Goal: Task Accomplishment & Management: Complete application form

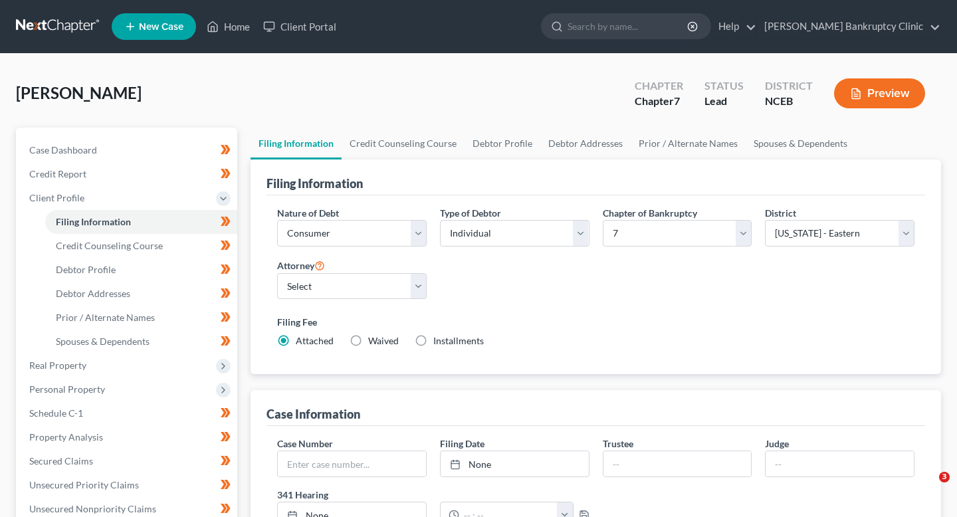
select select "1"
select select "0"
select select "57"
select select "28"
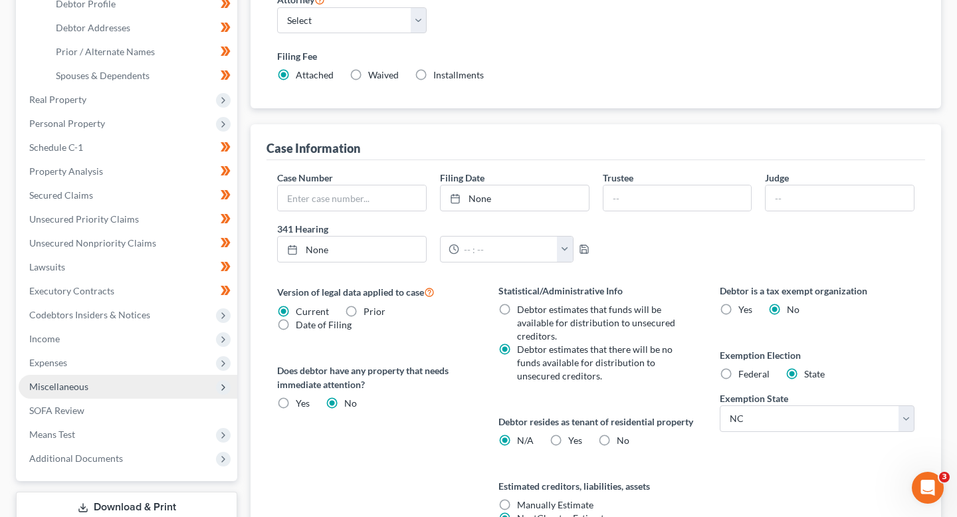
scroll to position [128, 0]
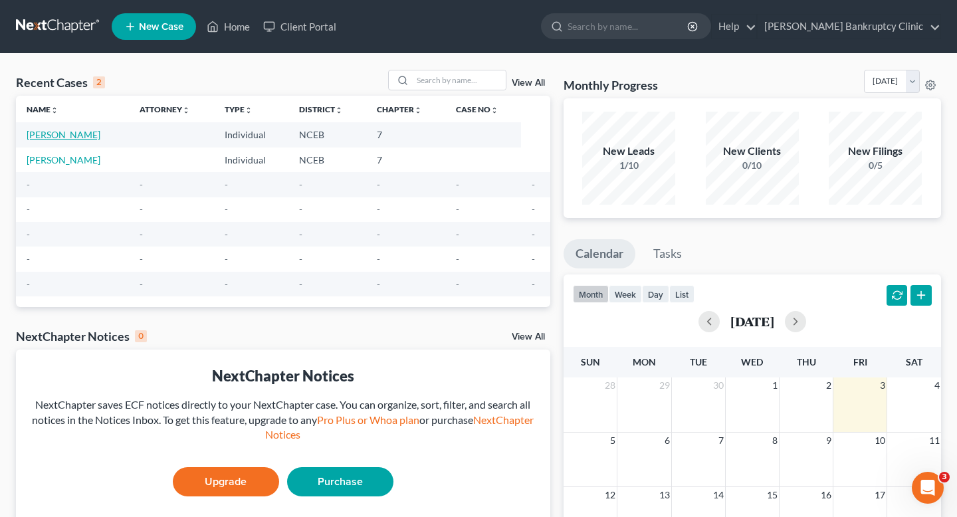
click at [70, 140] on link "[PERSON_NAME]" at bounding box center [64, 134] width 74 height 11
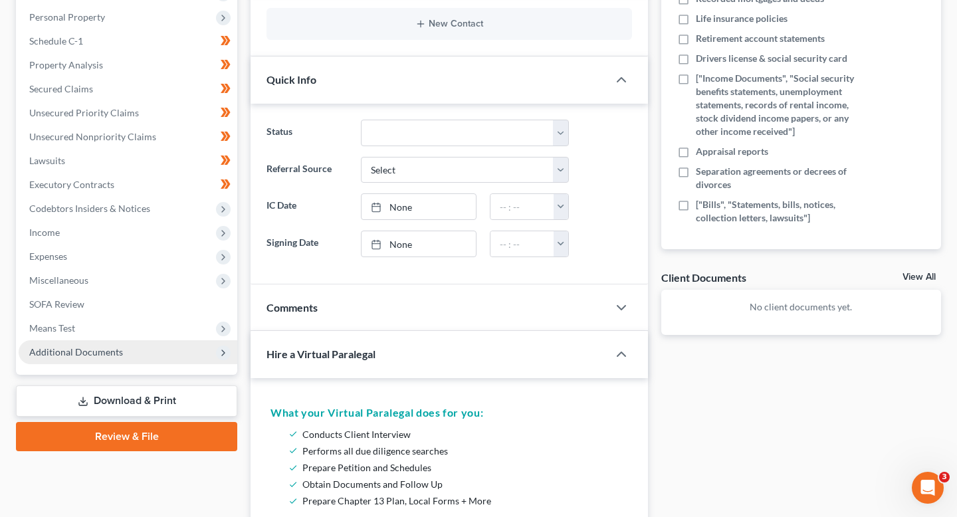
scroll to position [247, 0]
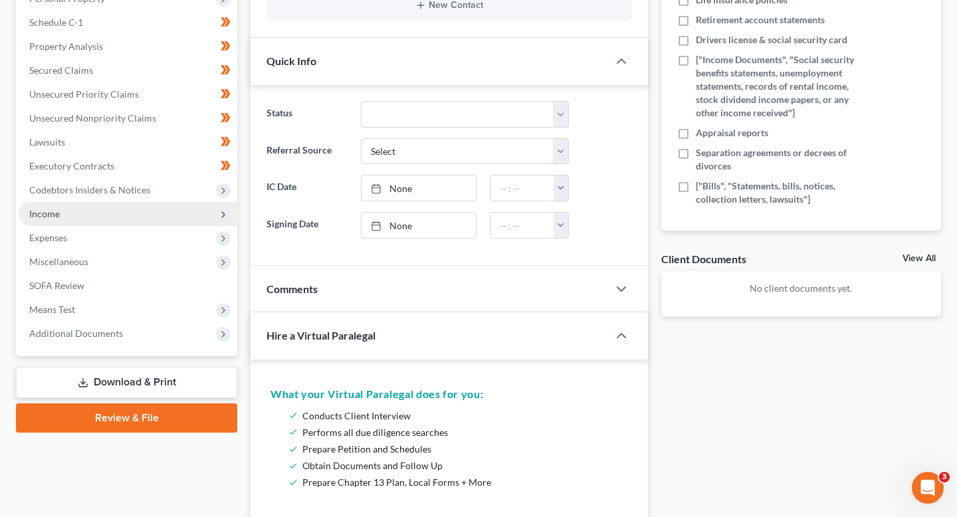
click at [179, 215] on span "Income" at bounding box center [128, 214] width 219 height 24
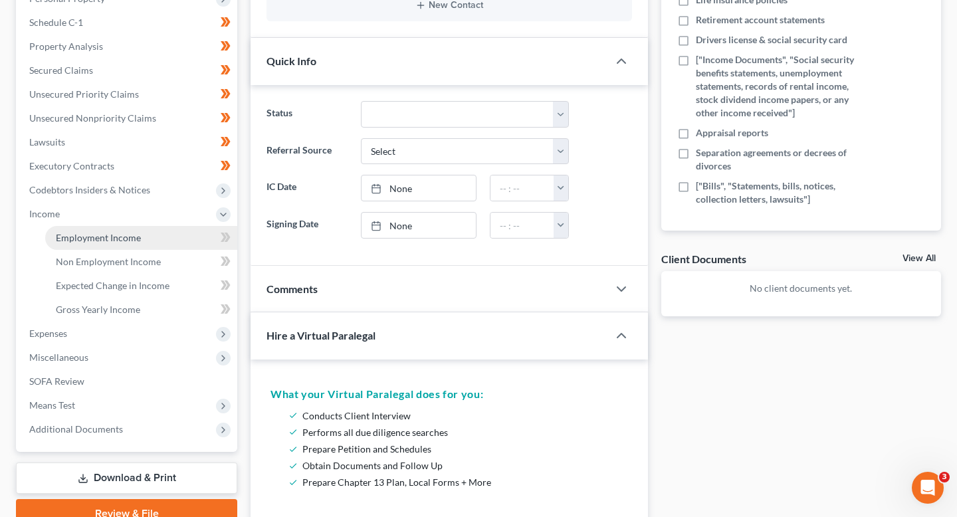
click at [178, 235] on link "Employment Income" at bounding box center [141, 238] width 192 height 24
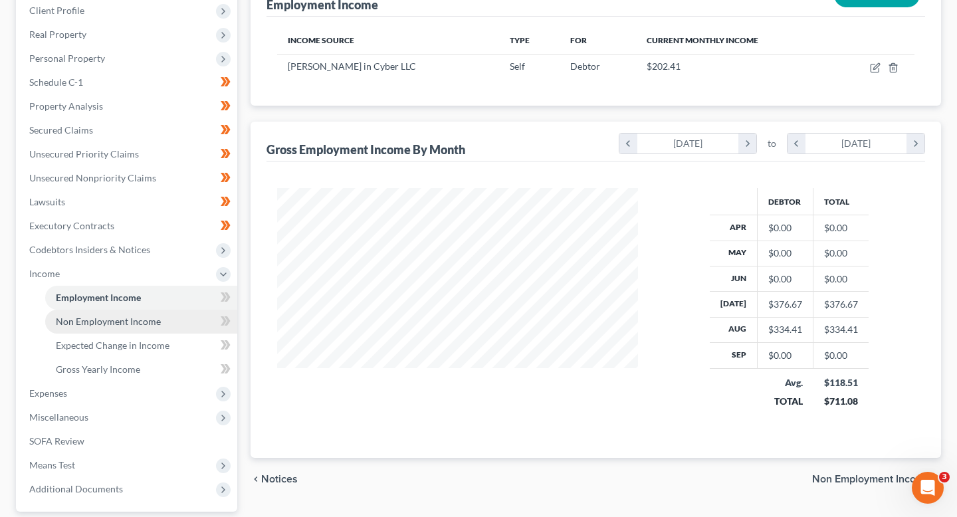
scroll to position [195, 0]
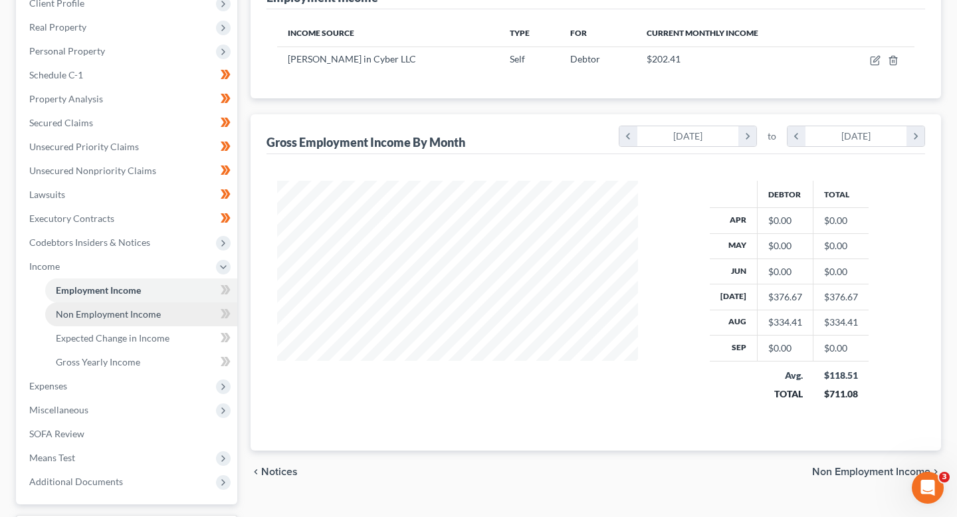
click at [113, 318] on span "Non Employment Income" at bounding box center [108, 313] width 105 height 11
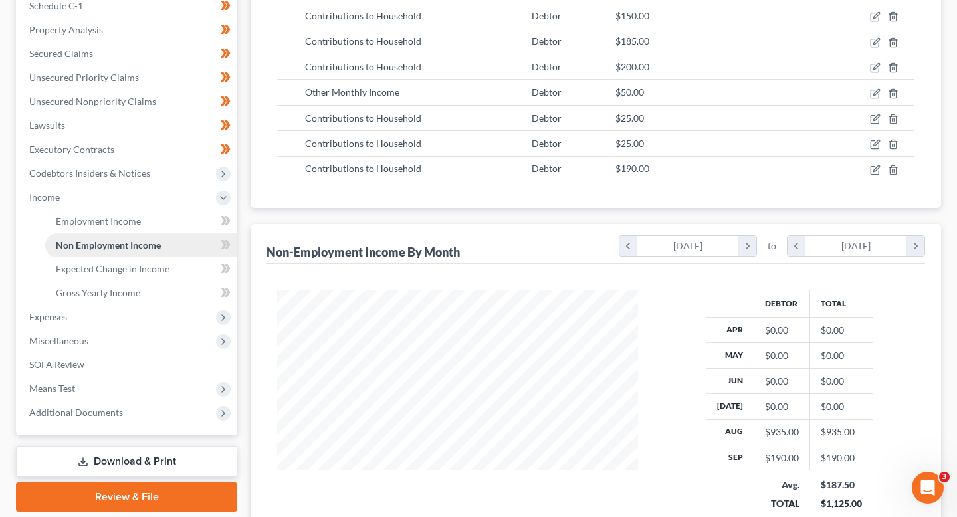
scroll to position [261, 0]
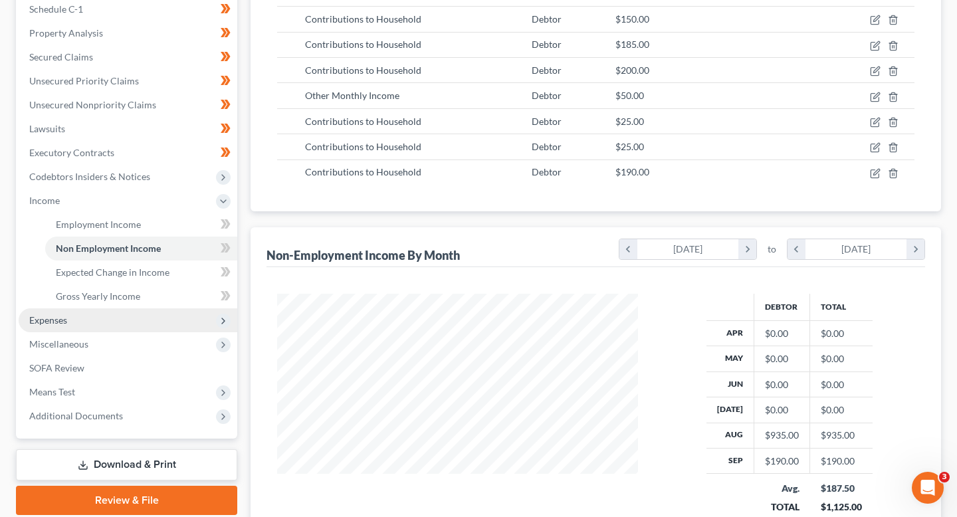
click at [103, 326] on span "Expenses" at bounding box center [128, 320] width 219 height 24
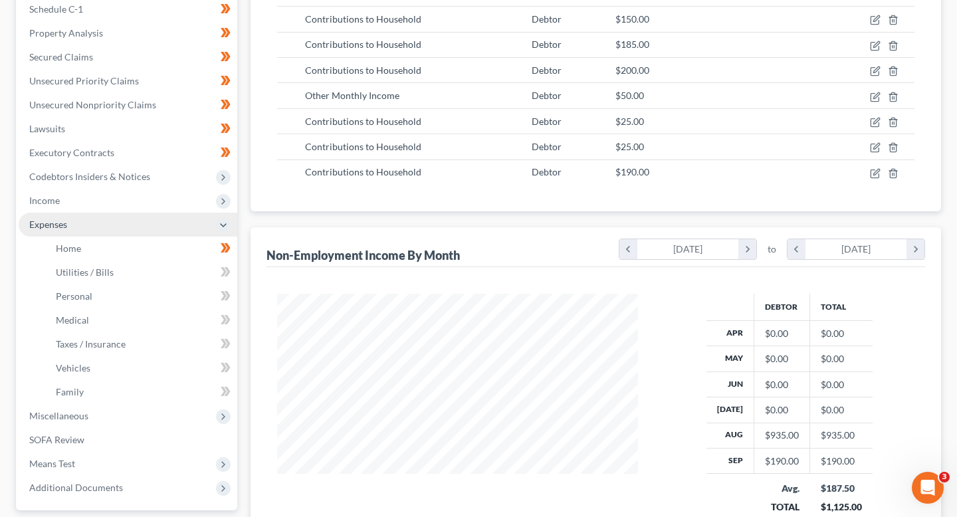
click at [106, 228] on span "Expenses" at bounding box center [128, 225] width 219 height 24
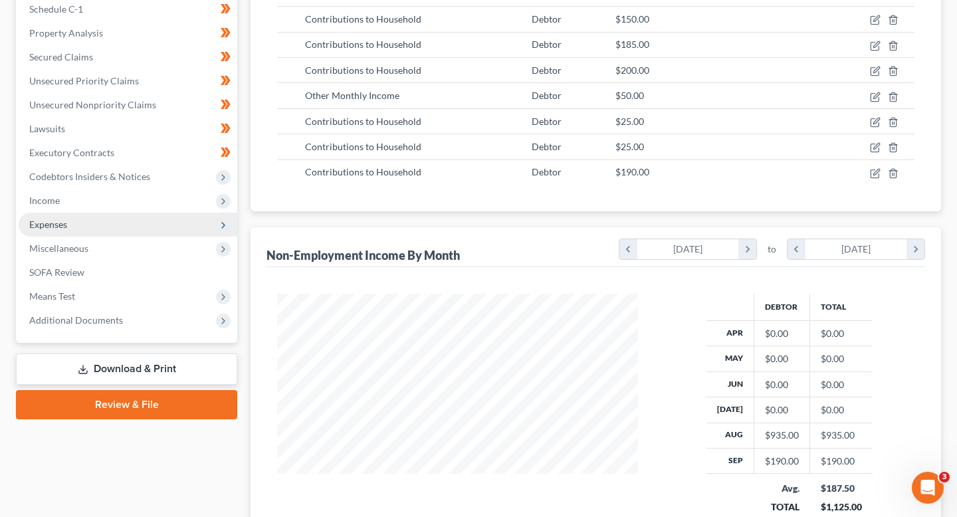
click at [106, 229] on span "Expenses" at bounding box center [128, 225] width 219 height 24
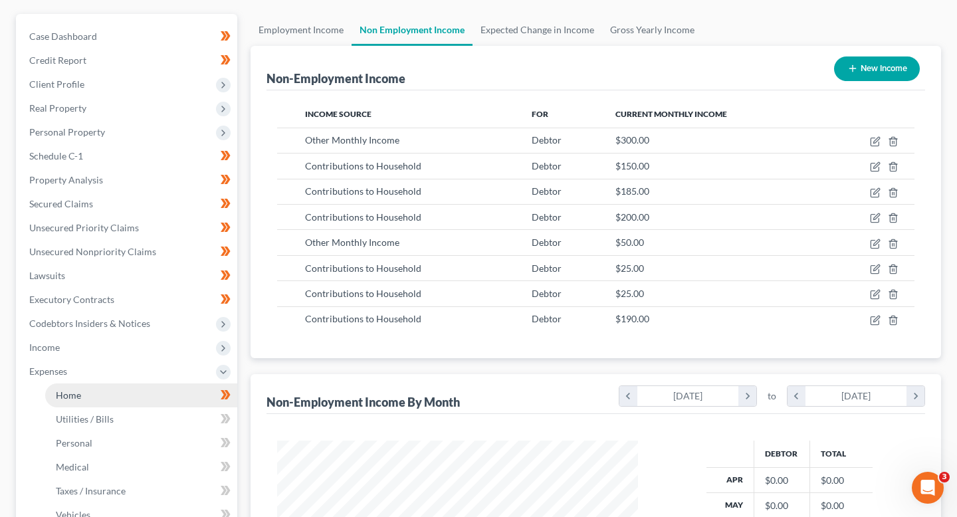
scroll to position [49, 0]
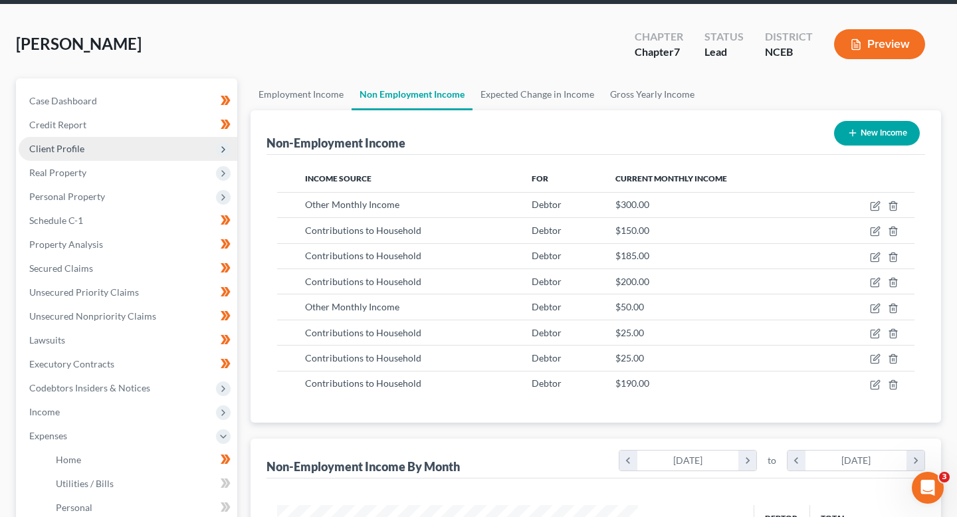
click at [219, 150] on icon at bounding box center [223, 149] width 11 height 11
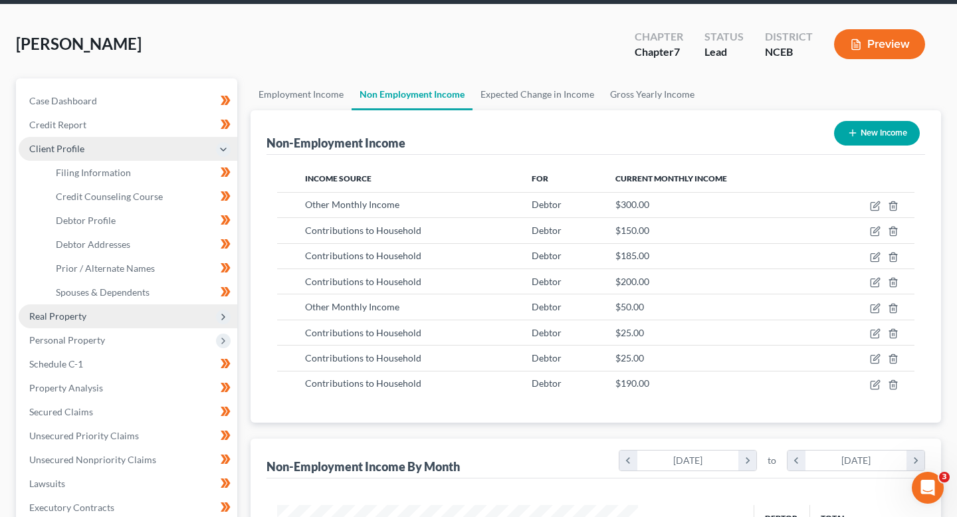
click at [218, 325] on span "Real Property" at bounding box center [128, 316] width 219 height 24
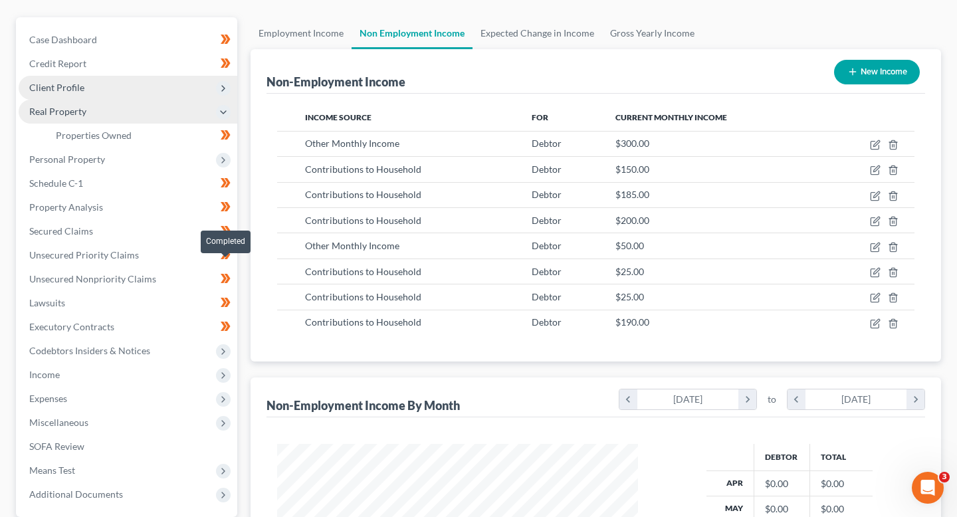
scroll to position [118, 0]
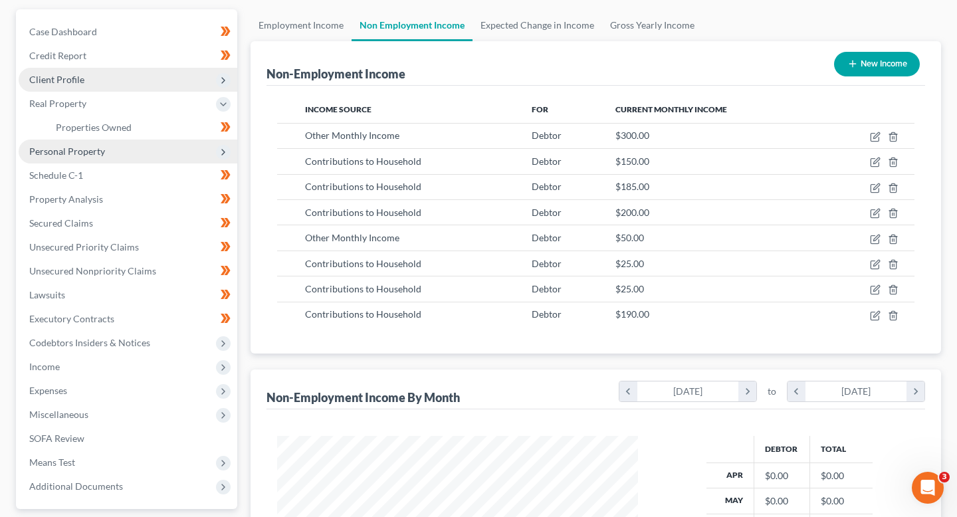
click at [221, 154] on icon at bounding box center [223, 152] width 11 height 11
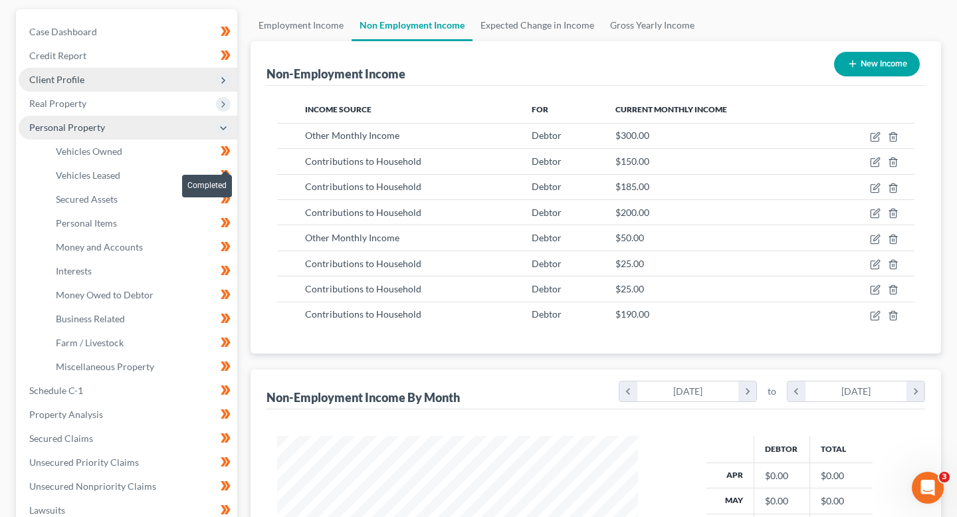
click at [221, 154] on icon at bounding box center [224, 150] width 6 height 9
click at [228, 152] on icon at bounding box center [228, 150] width 6 height 9
click at [223, 132] on icon at bounding box center [223, 128] width 11 height 11
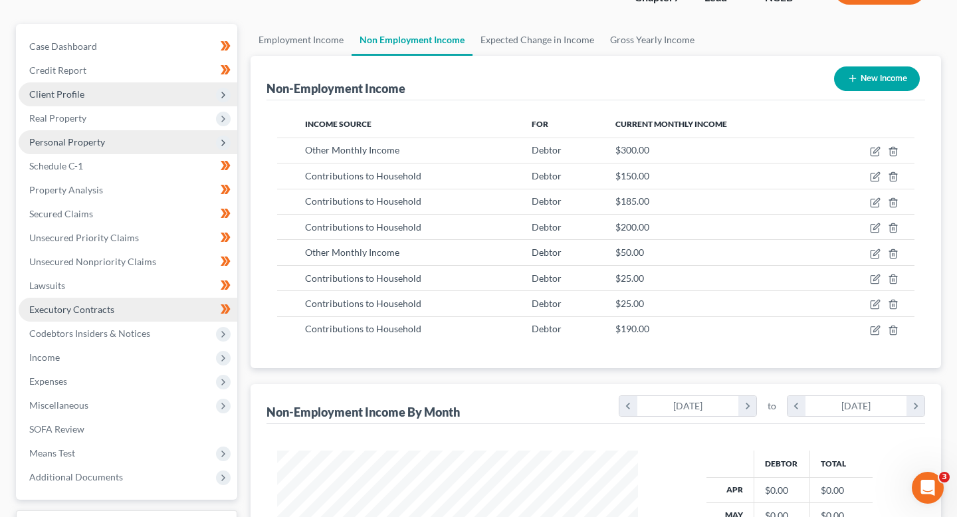
scroll to position [106, 0]
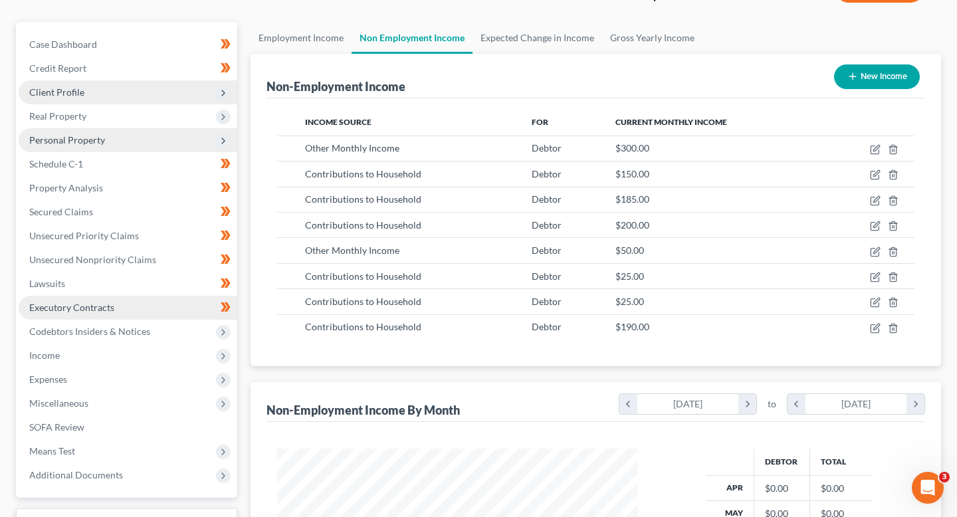
click at [181, 362] on span "Income" at bounding box center [128, 356] width 219 height 24
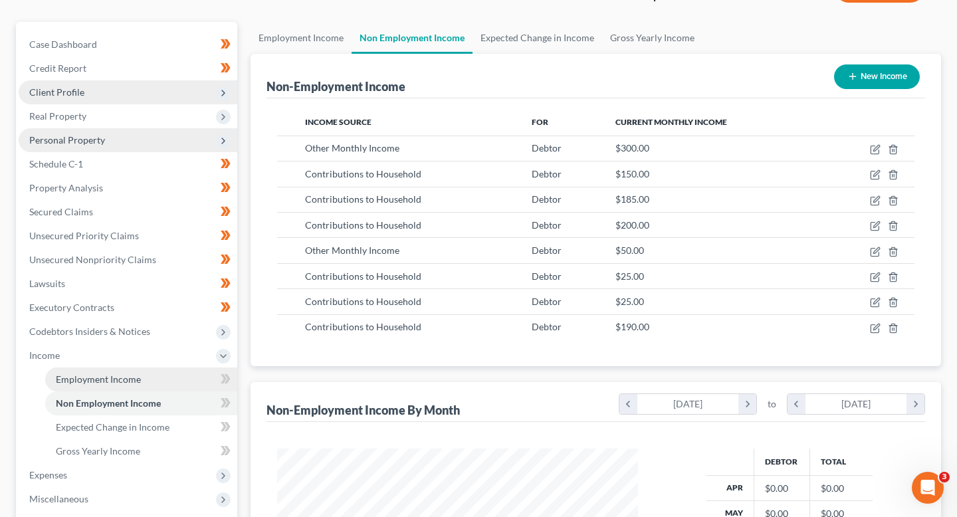
click at [169, 381] on link "Employment Income" at bounding box center [141, 380] width 192 height 24
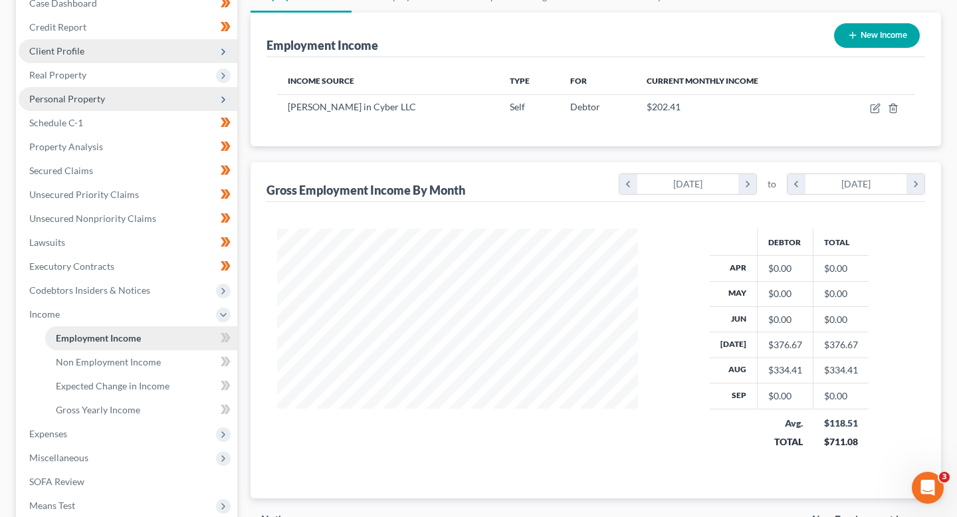
scroll to position [175, 0]
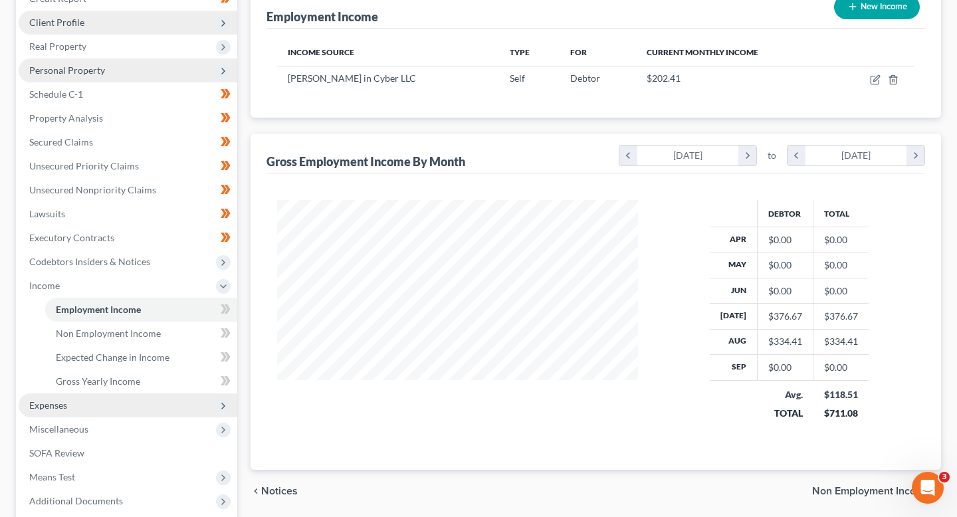
click at [131, 393] on span "Expenses" at bounding box center [128, 405] width 219 height 24
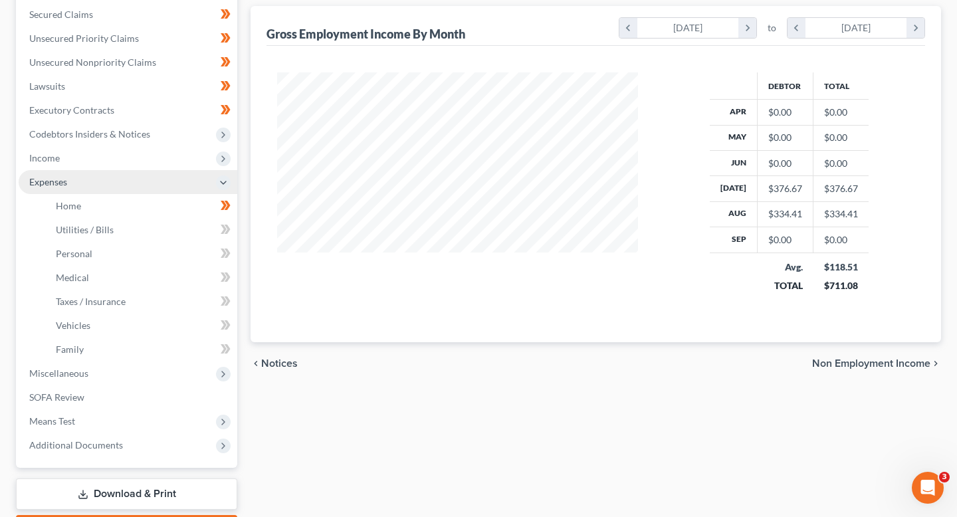
scroll to position [314, 0]
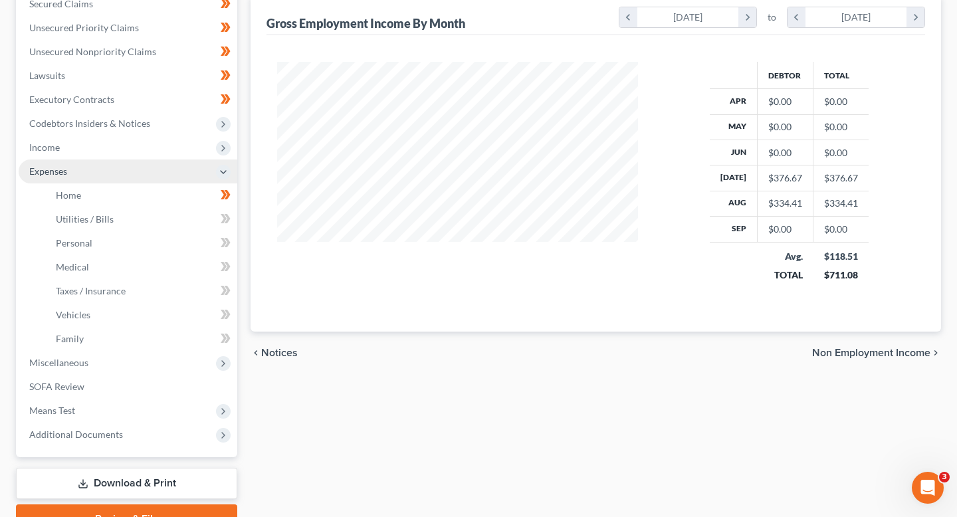
click at [119, 181] on span "Expenses" at bounding box center [128, 172] width 219 height 24
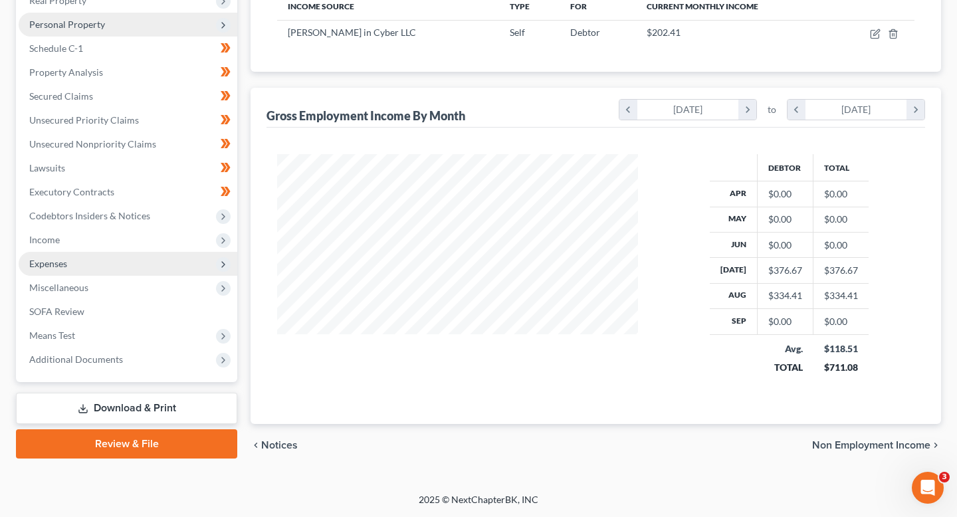
scroll to position [221, 0]
click at [114, 259] on span "Expenses" at bounding box center [128, 265] width 219 height 24
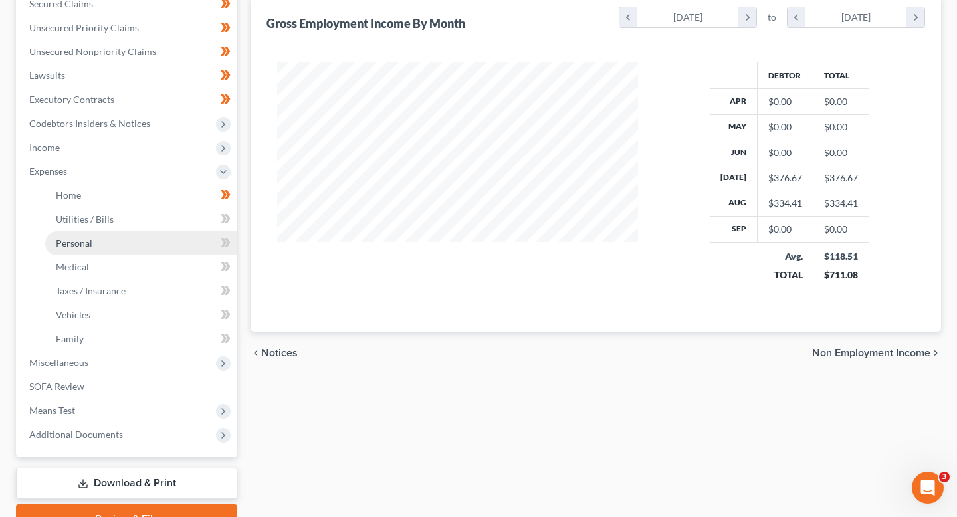
scroll to position [281, 0]
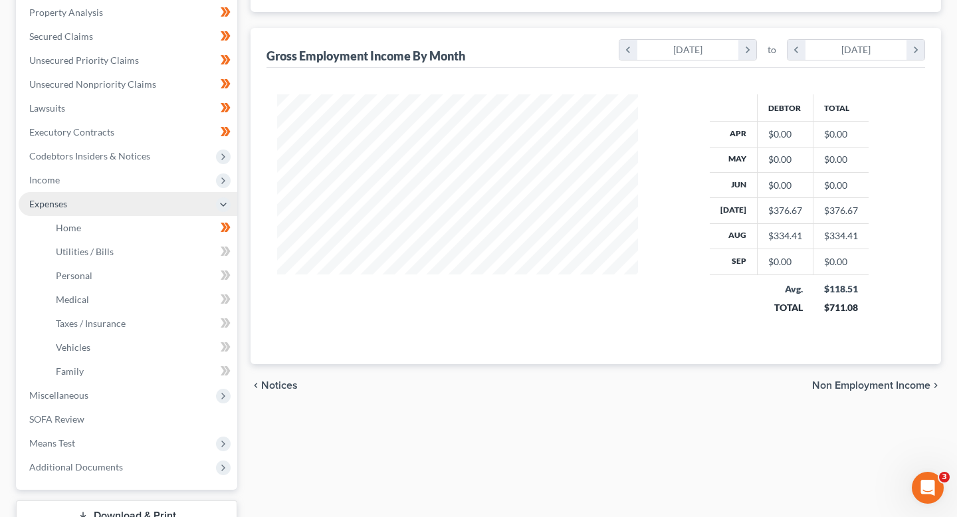
click at [113, 203] on span "Expenses" at bounding box center [128, 204] width 219 height 24
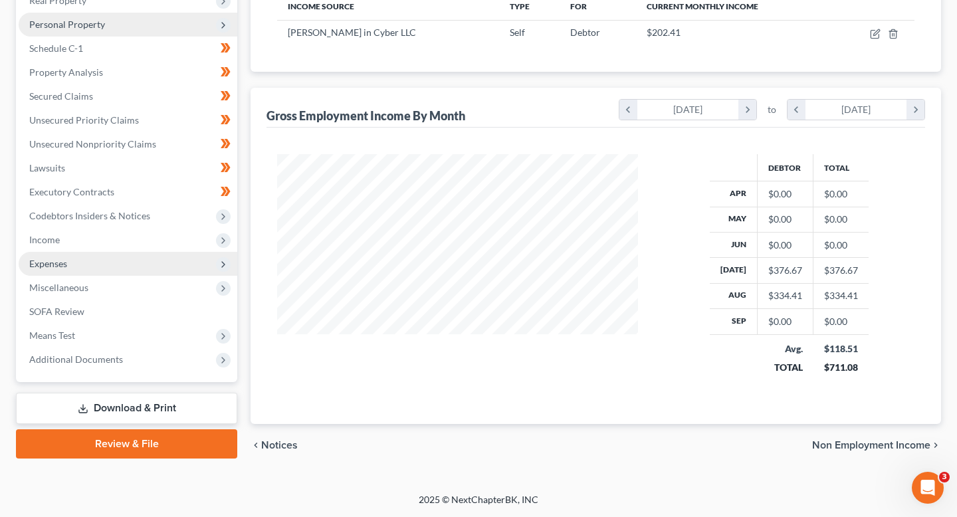
scroll to position [221, 0]
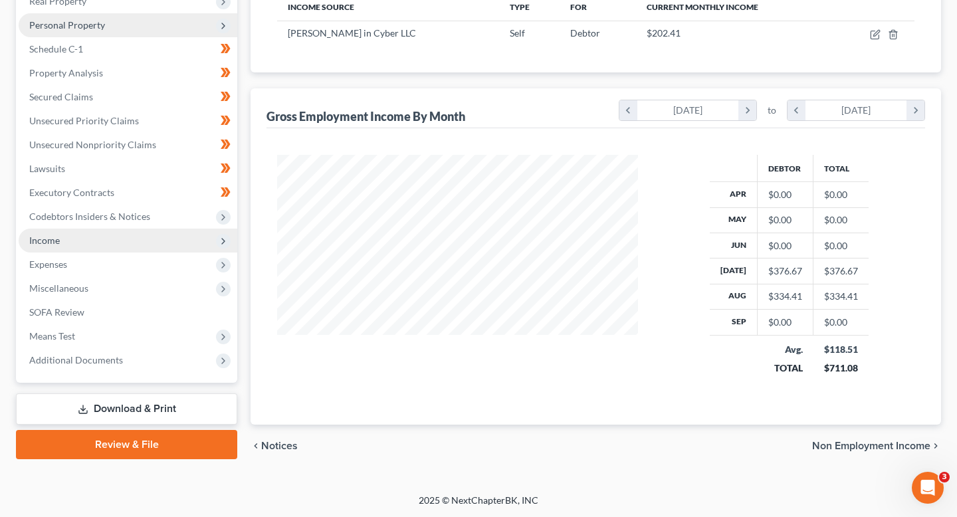
click at [112, 235] on span "Income" at bounding box center [128, 241] width 219 height 24
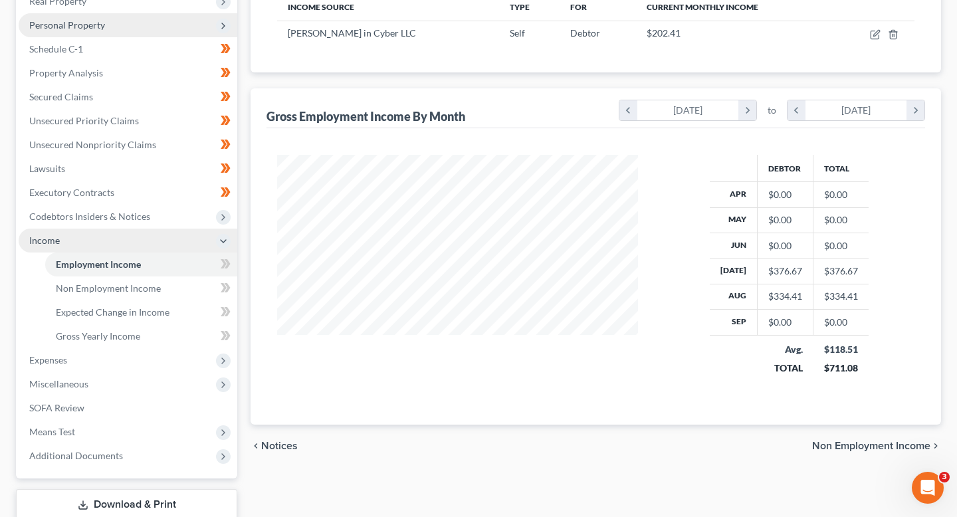
scroll to position [281, 0]
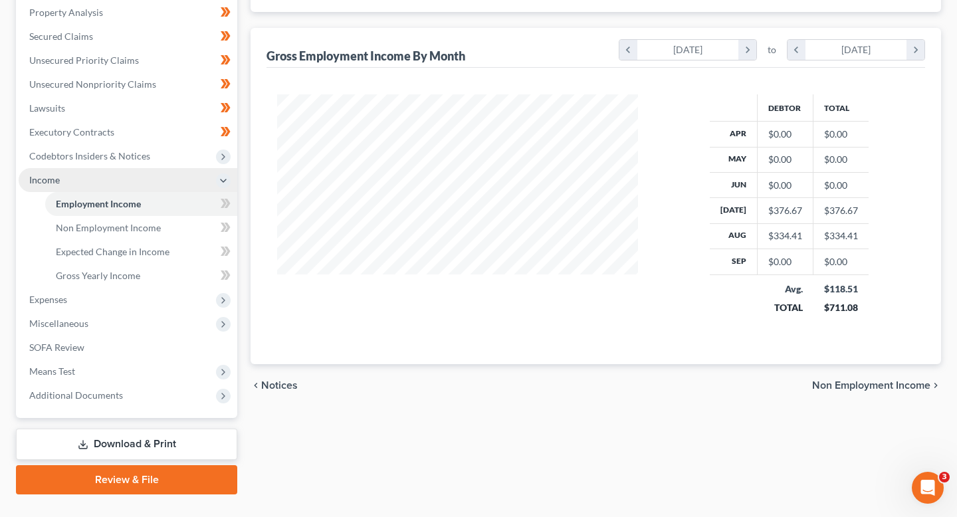
click at [100, 186] on span "Income" at bounding box center [128, 180] width 219 height 24
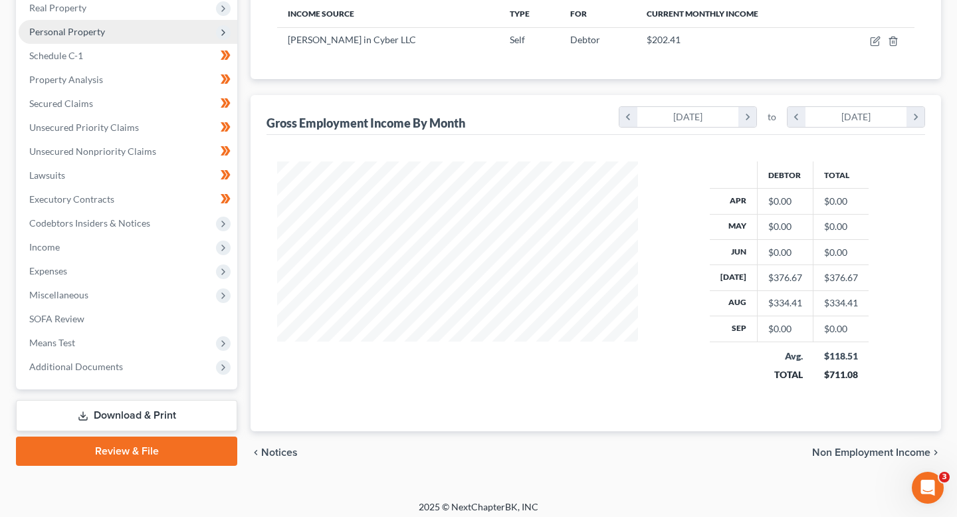
scroll to position [221, 0]
